Goal: Communication & Community: Ask a question

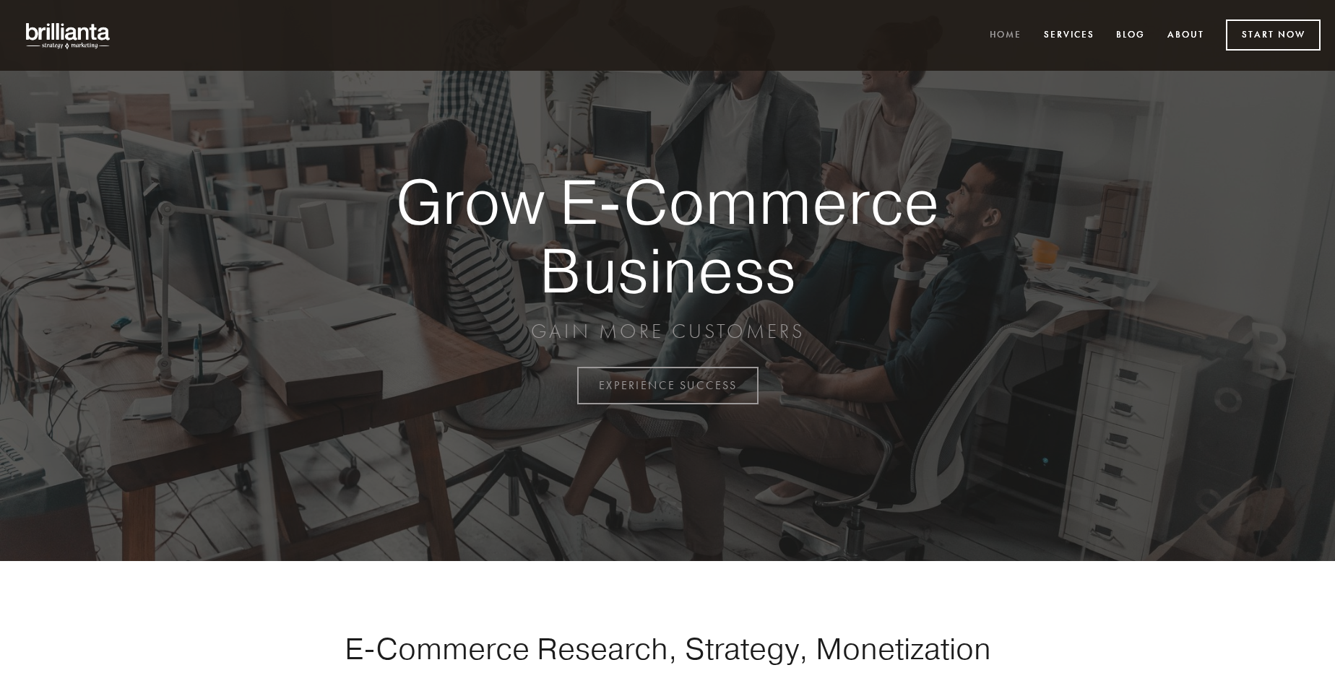
scroll to position [3787, 0]
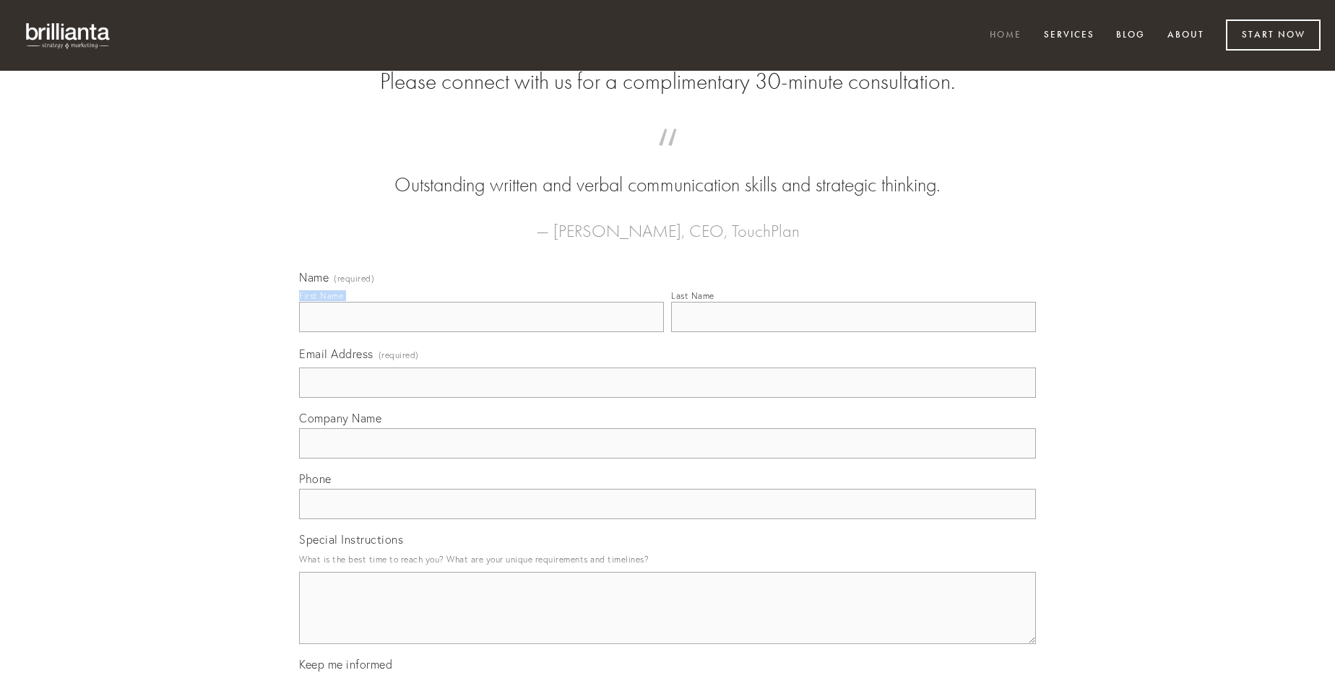
type input "[PERSON_NAME] IV"
click at [853, 332] on input "Last Name" at bounding box center [853, 317] width 365 height 30
type input "[PERSON_NAME] IV"
click at [668, 398] on input "Email Address (required)" at bounding box center [667, 383] width 737 height 30
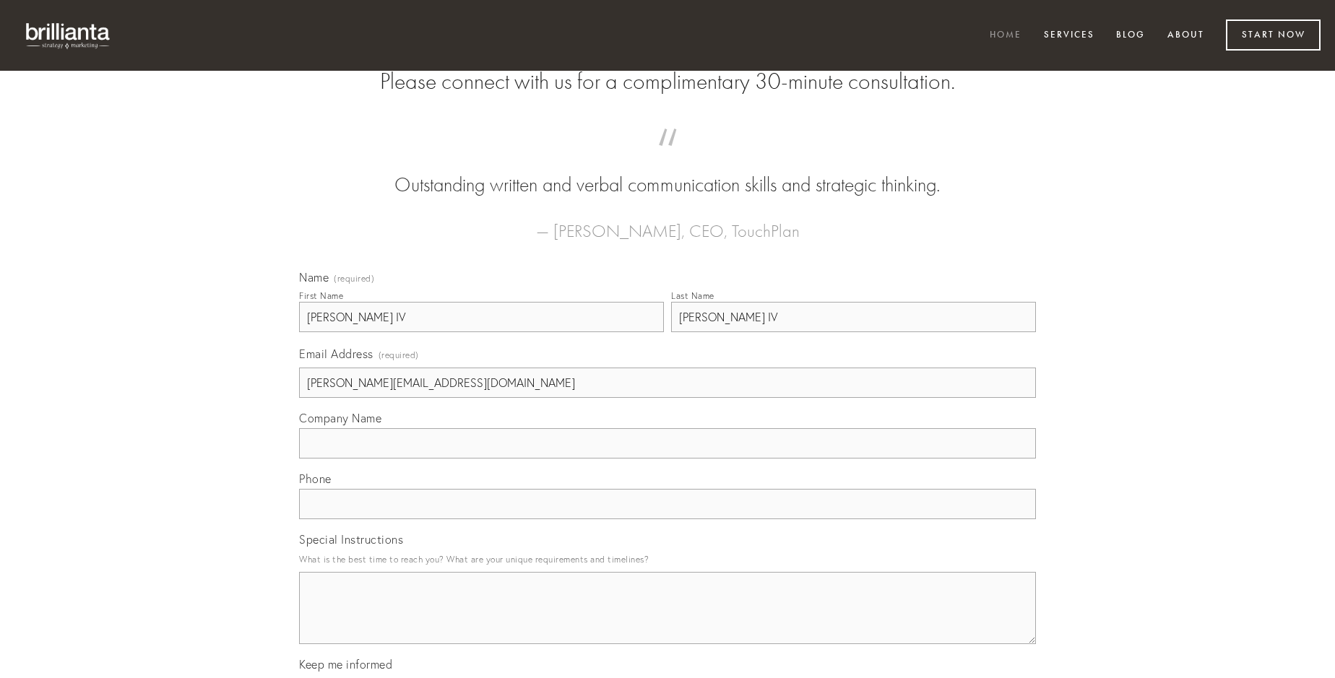
type input "[PERSON_NAME][EMAIL_ADDRESS][DOMAIN_NAME]"
click at [668, 459] on input "Company Name" at bounding box center [667, 443] width 737 height 30
type input "colligo"
click at [668, 519] on input "text" at bounding box center [667, 504] width 737 height 30
click at [668, 621] on textarea "Special Instructions" at bounding box center [667, 608] width 737 height 72
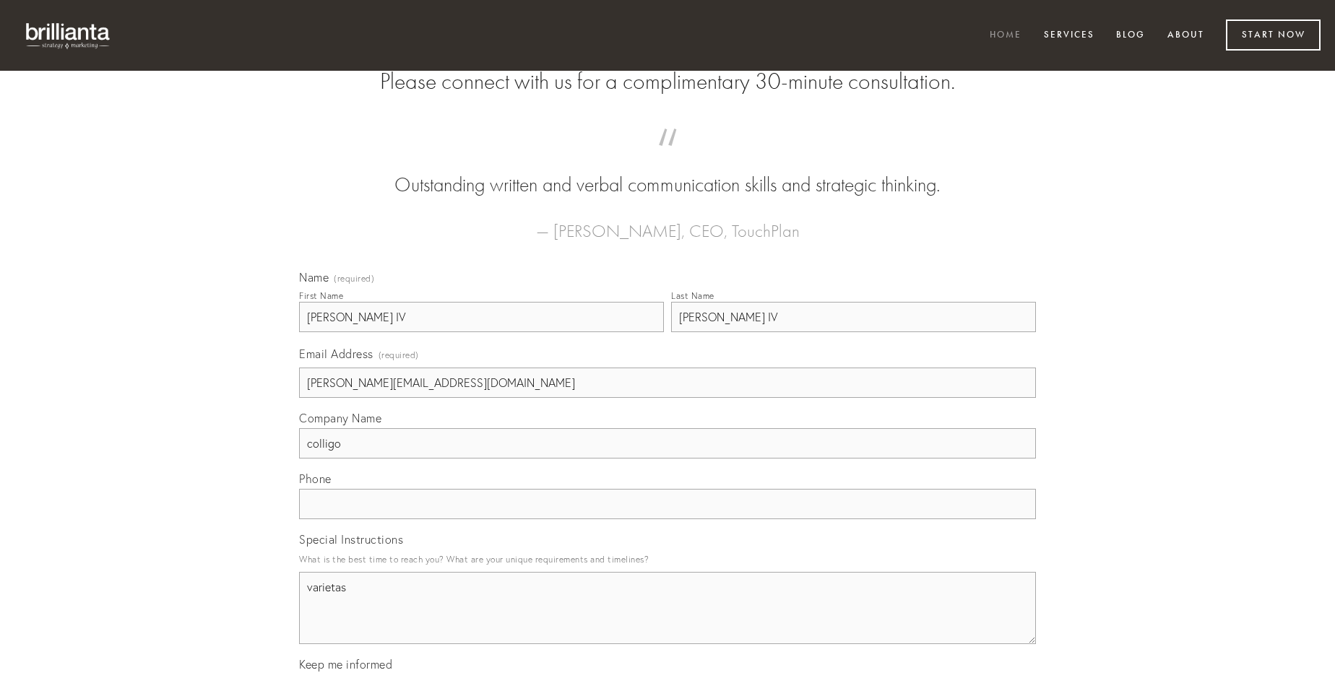
type textarea "varietas"
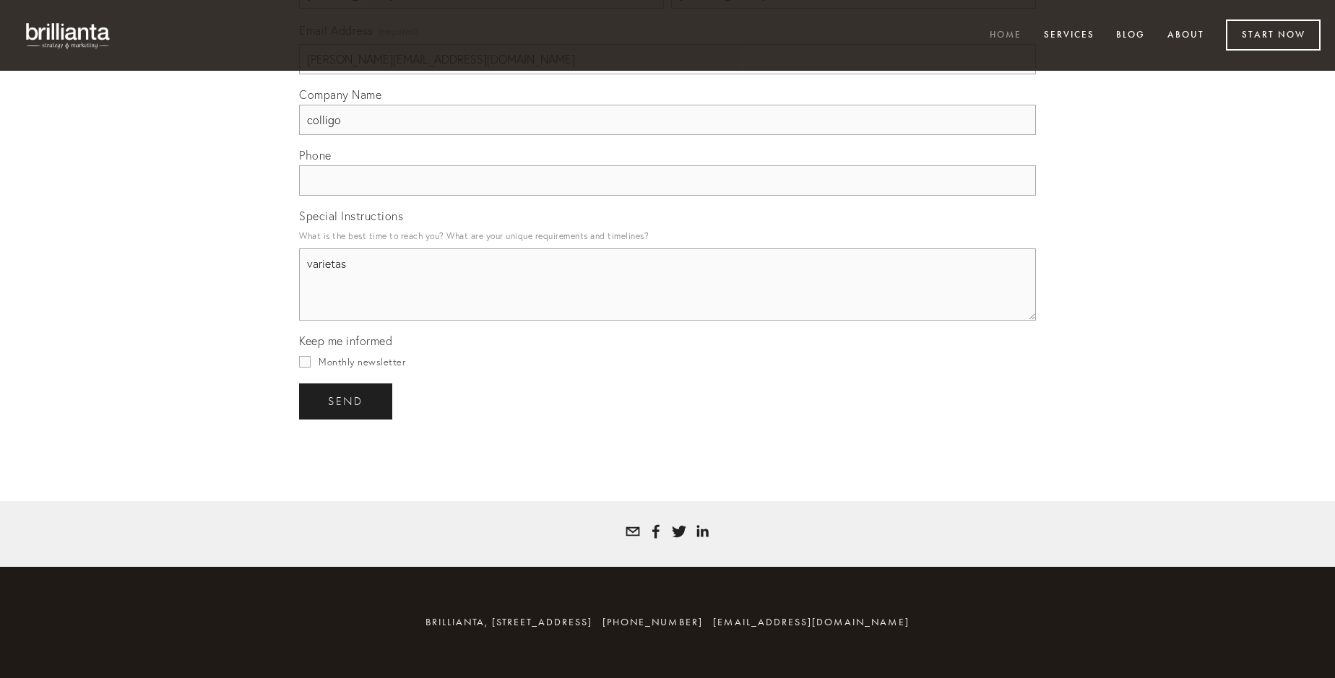
click at [347, 401] on span "send" at bounding box center [345, 401] width 35 height 13
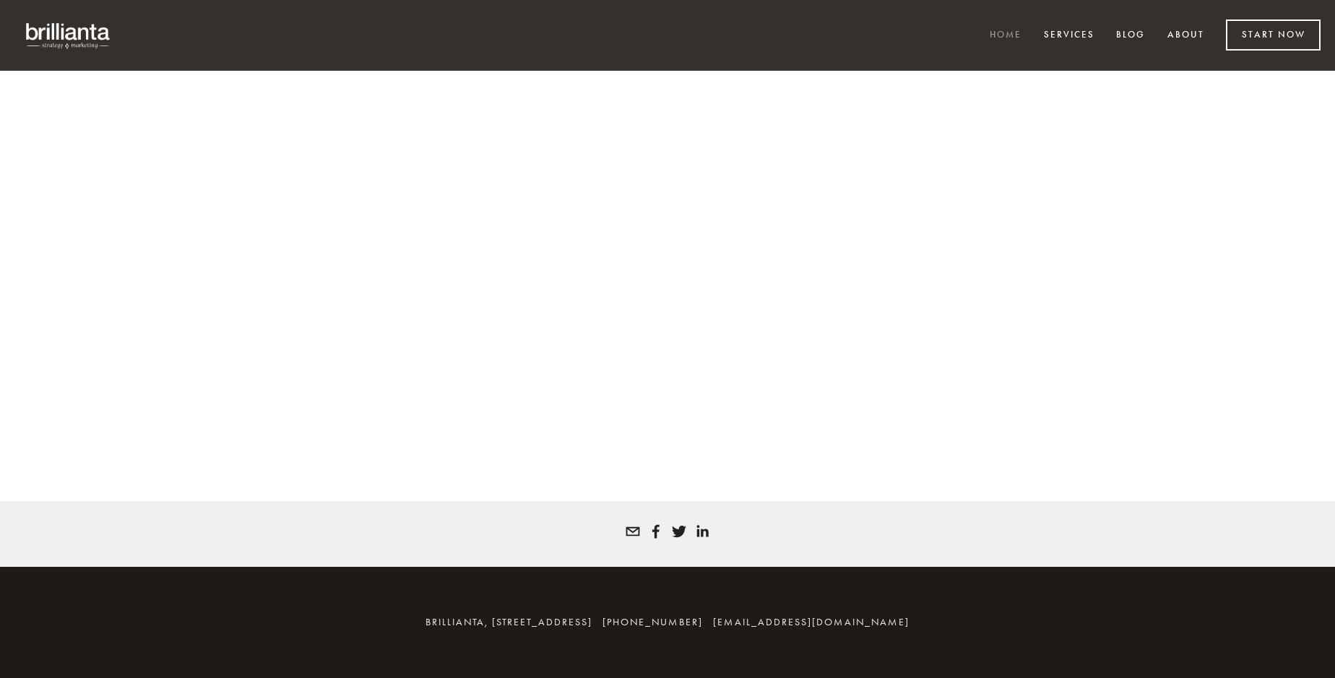
scroll to position [3768, 0]
